Goal: Task Accomplishment & Management: Complete application form

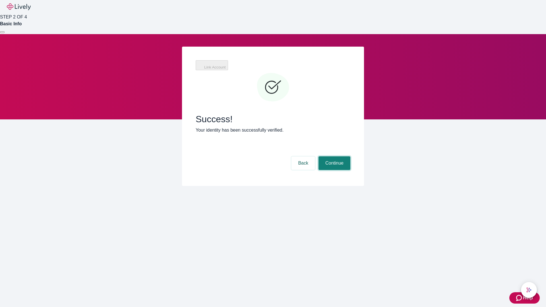
click at [333, 156] on button "Continue" at bounding box center [334, 163] width 32 height 14
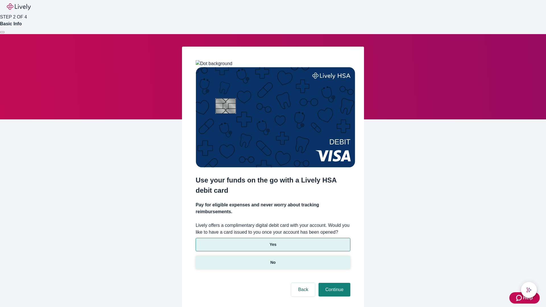
click at [273, 260] on p "No" at bounding box center [272, 263] width 5 height 6
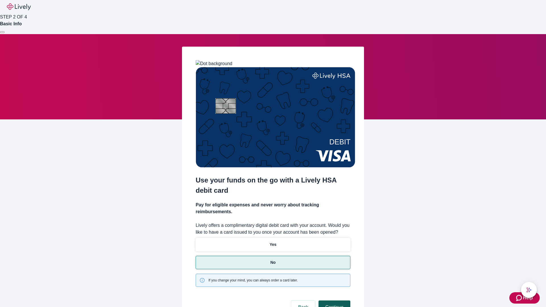
click at [333, 300] on button "Continue" at bounding box center [334, 307] width 32 height 14
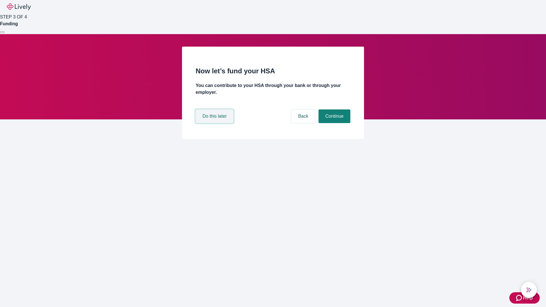
click at [215, 123] on button "Do this later" at bounding box center [215, 116] width 38 height 14
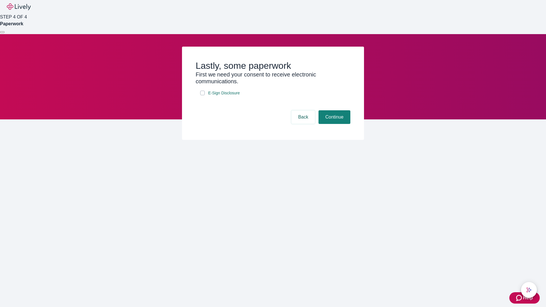
click at [202, 95] on input "E-Sign Disclosure" at bounding box center [202, 93] width 5 height 5
checkbox input "true"
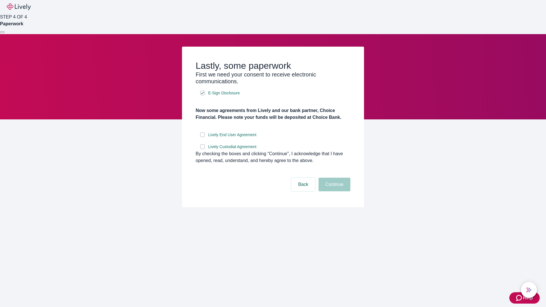
click at [202, 137] on input "Lively End User Agreement" at bounding box center [202, 134] width 5 height 5
checkbox input "true"
click at [202, 149] on input "Lively Custodial Agreement" at bounding box center [202, 146] width 5 height 5
checkbox input "true"
click at [333, 191] on button "Continue" at bounding box center [334, 185] width 32 height 14
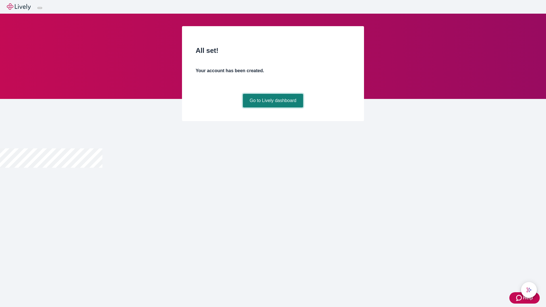
click at [273, 107] on link "Go to Lively dashboard" at bounding box center [273, 101] width 61 height 14
